Goal: Navigation & Orientation: Understand site structure

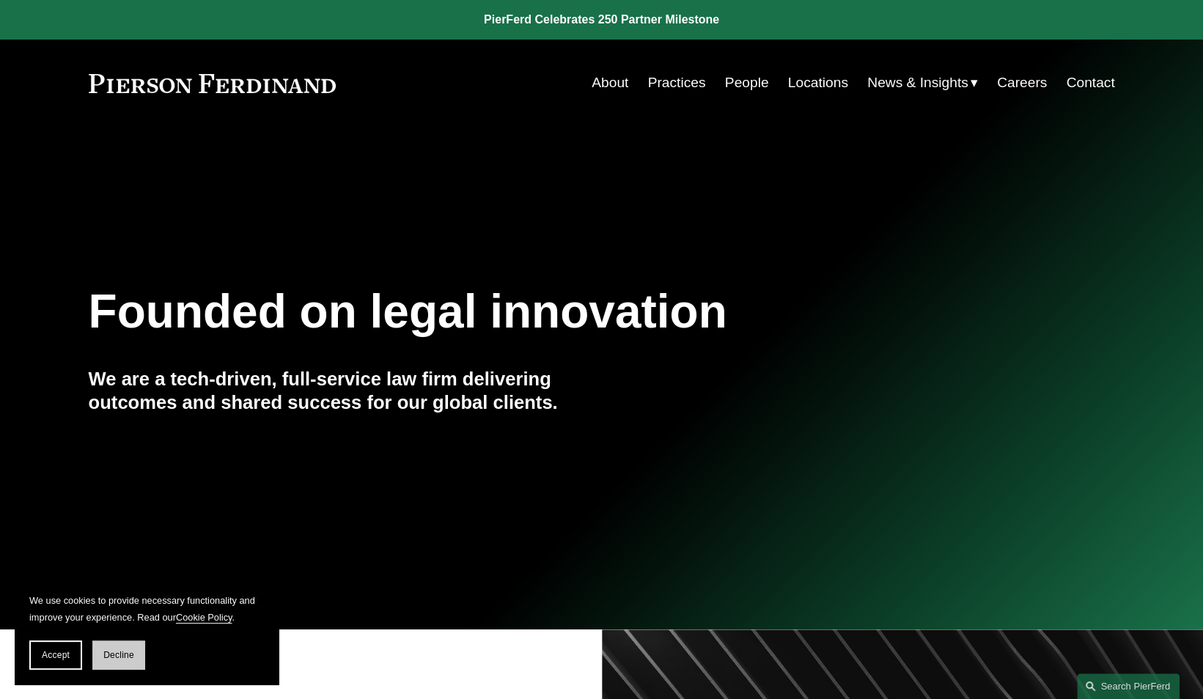
click at [107, 650] on span "Decline" at bounding box center [118, 655] width 31 height 10
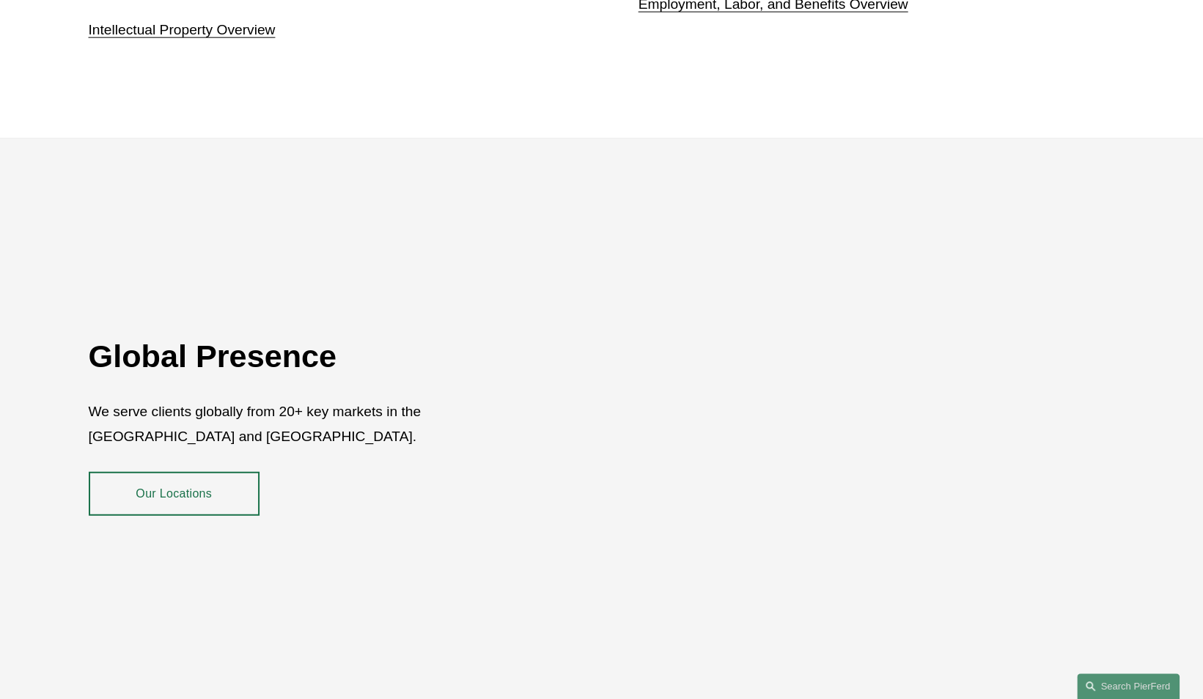
scroll to position [2346, 0]
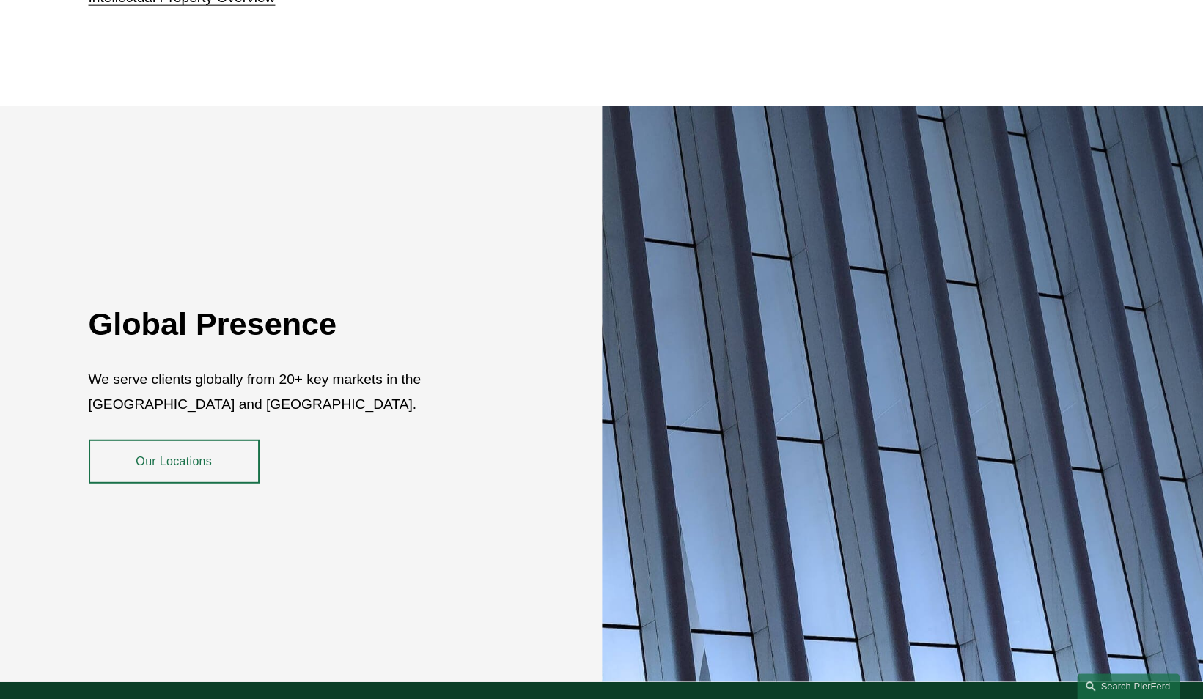
click at [148, 444] on link "Our Locations" at bounding box center [174, 462] width 171 height 44
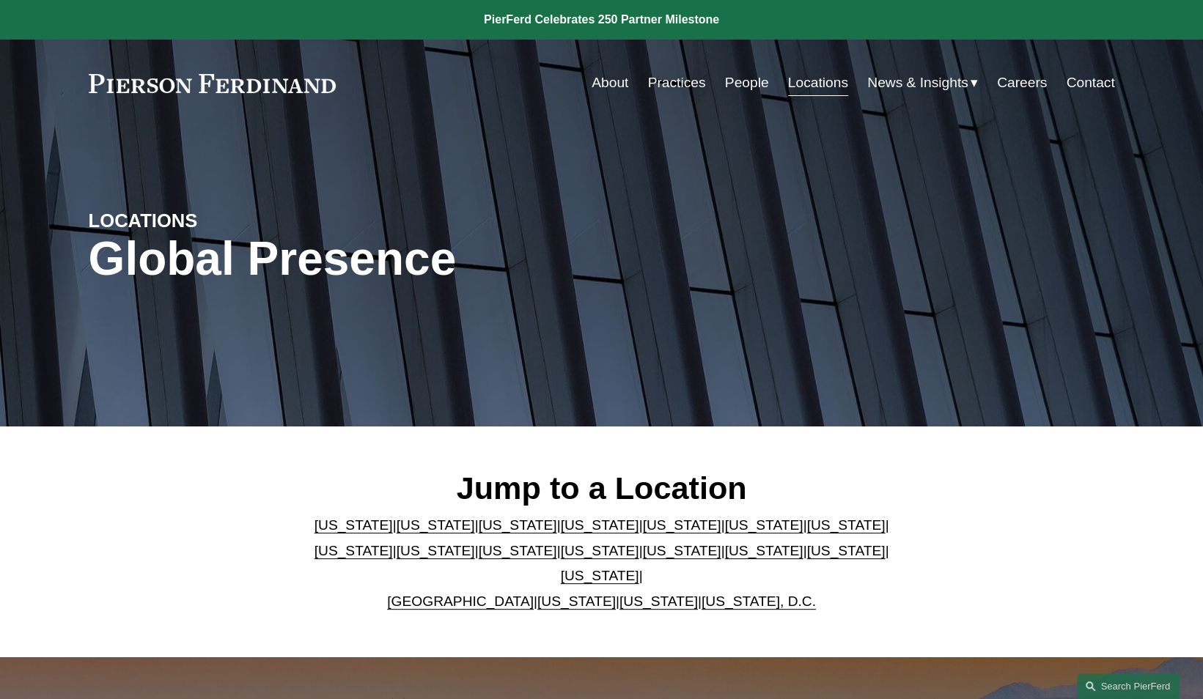
click at [743, 85] on link "People" at bounding box center [747, 83] width 44 height 28
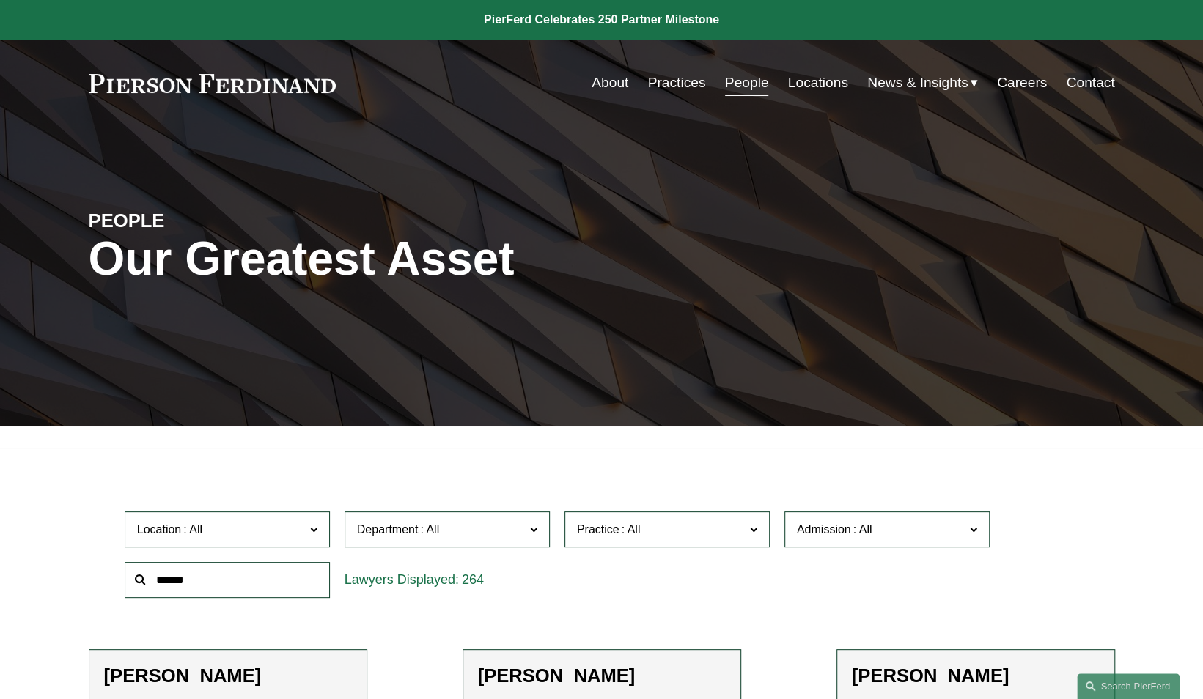
click at [670, 88] on link "Practices" at bounding box center [676, 83] width 58 height 28
